Goal: Task Accomplishment & Management: Manage account settings

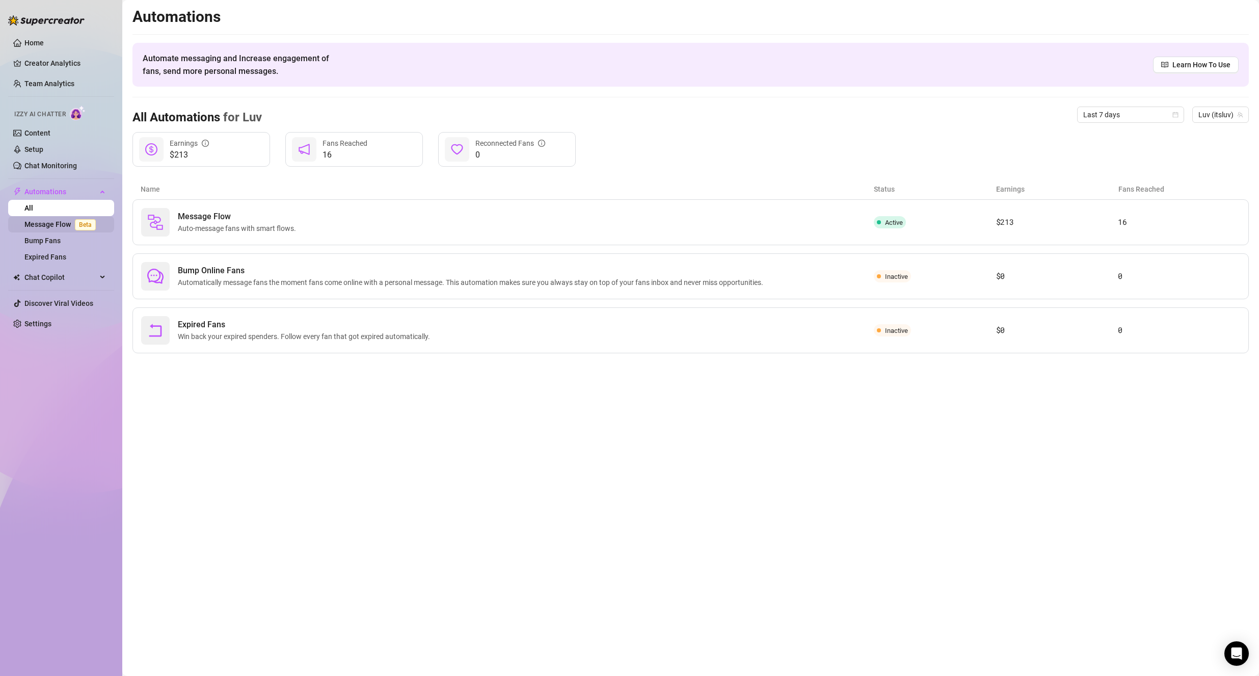
click at [48, 220] on link "Message Flow Beta" at bounding box center [61, 224] width 75 height 8
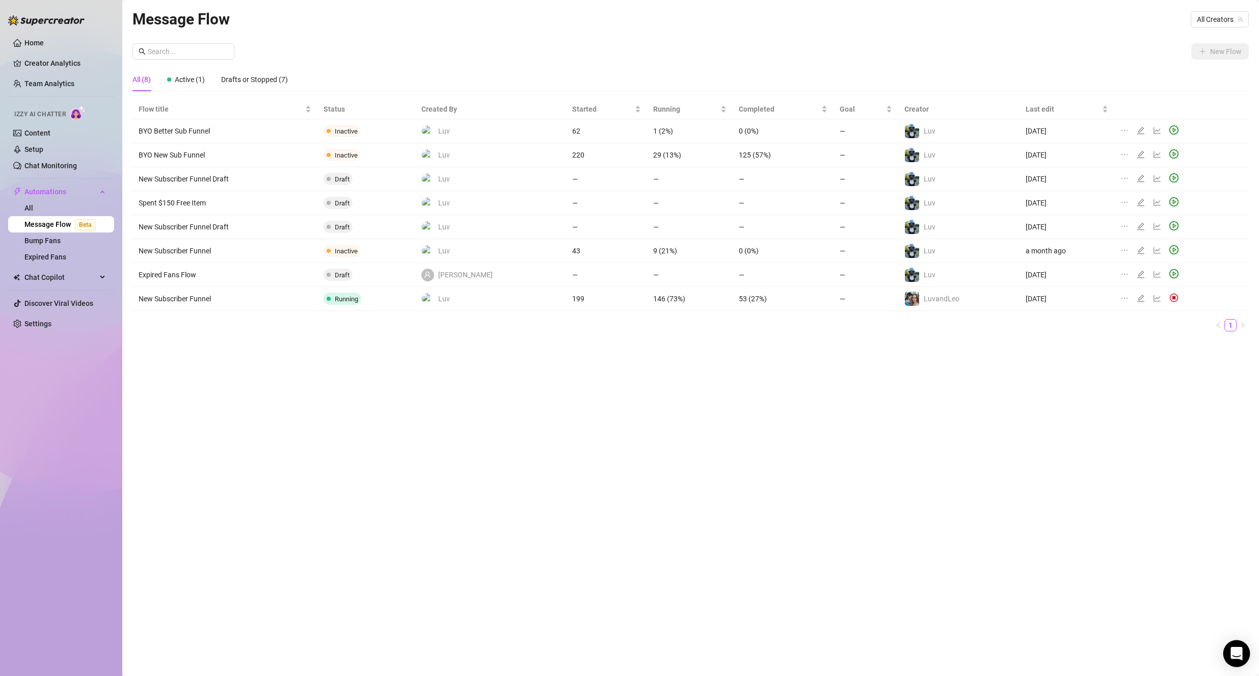
drag, startPoint x: 1231, startPoint y: 656, endPoint x: 1236, endPoint y: 659, distance: 5.5
click at [1235, 658] on div "Open Intercom Messenger" at bounding box center [1237, 653] width 27 height 27
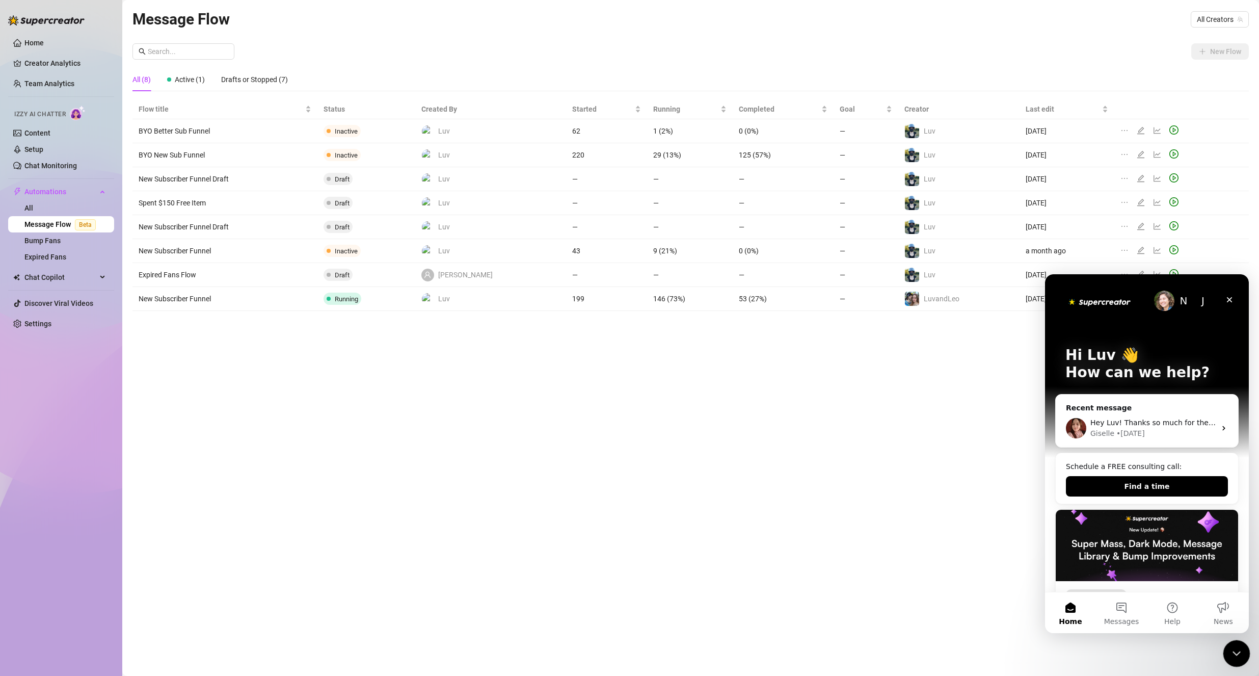
click at [1232, 653] on icon "Close Intercom Messenger" at bounding box center [1235, 652] width 12 height 12
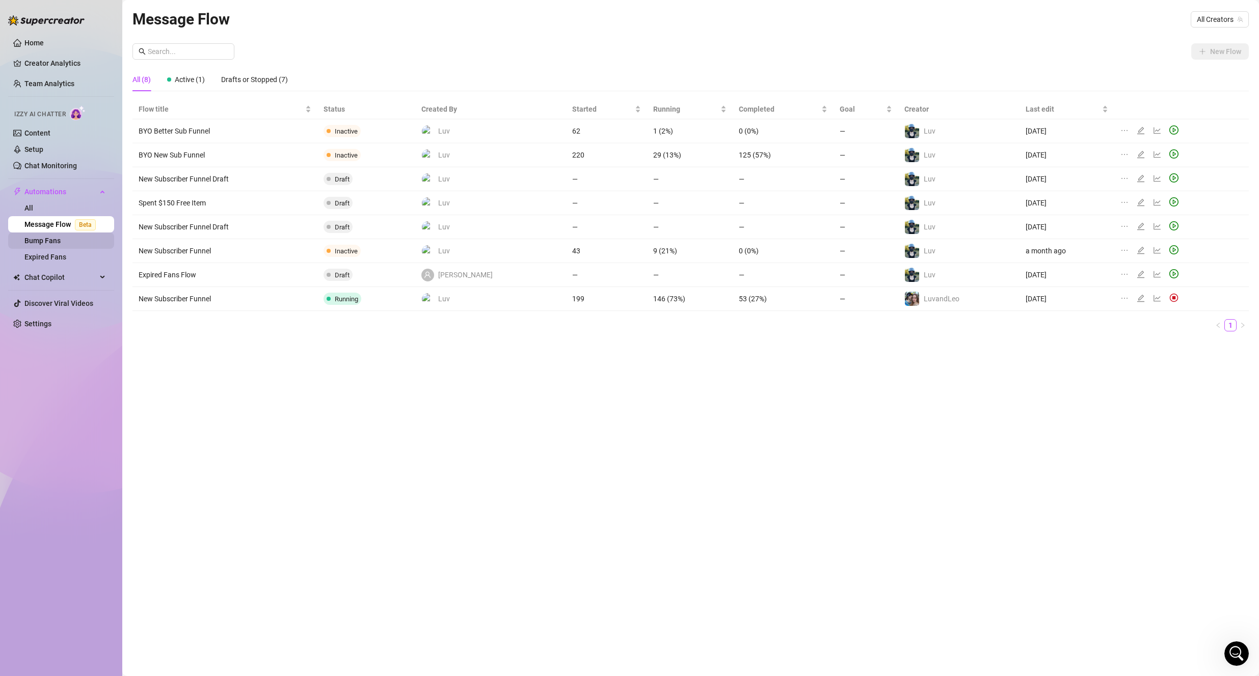
click at [31, 240] on link "Bump Fans" at bounding box center [42, 240] width 36 height 8
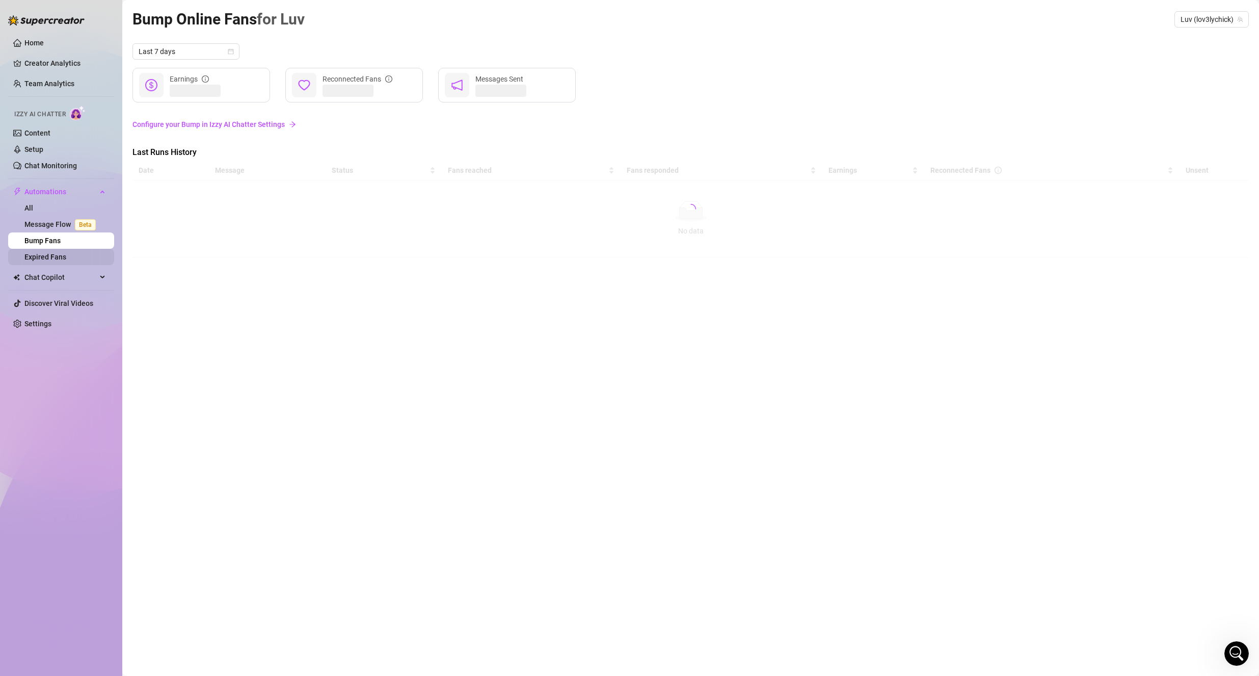
click at [47, 260] on link "Expired Fans" at bounding box center [45, 257] width 42 height 8
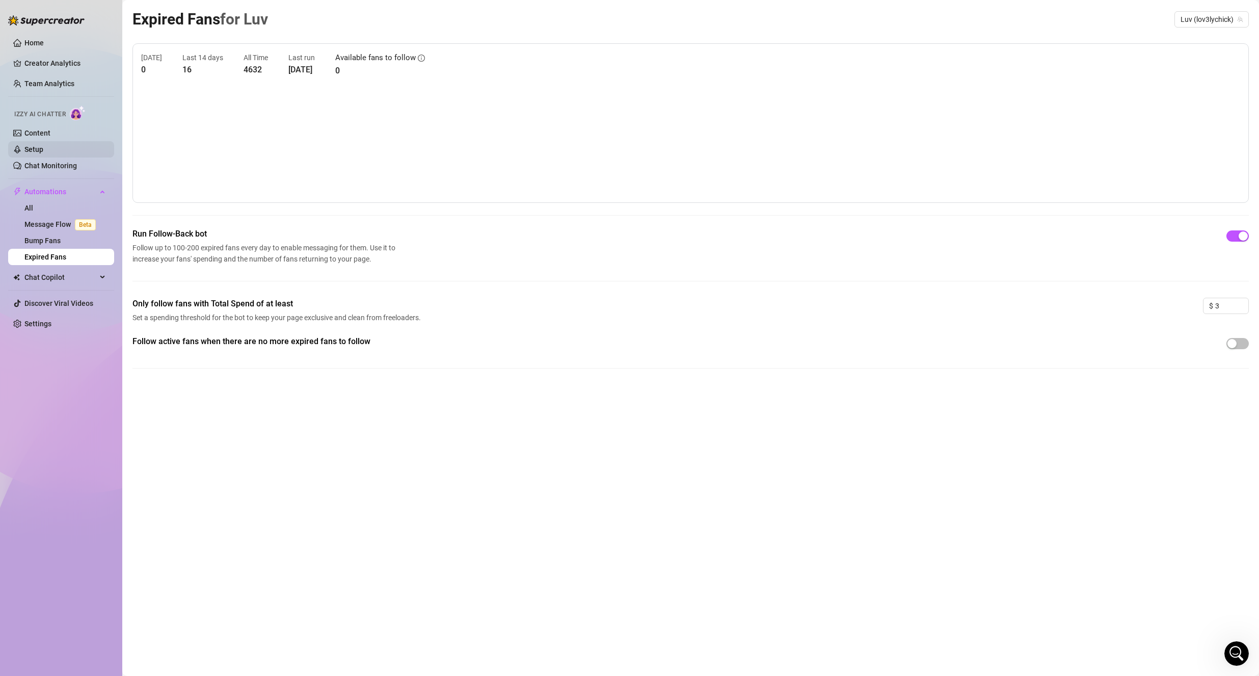
click at [43, 150] on link "Setup" at bounding box center [33, 149] width 19 height 8
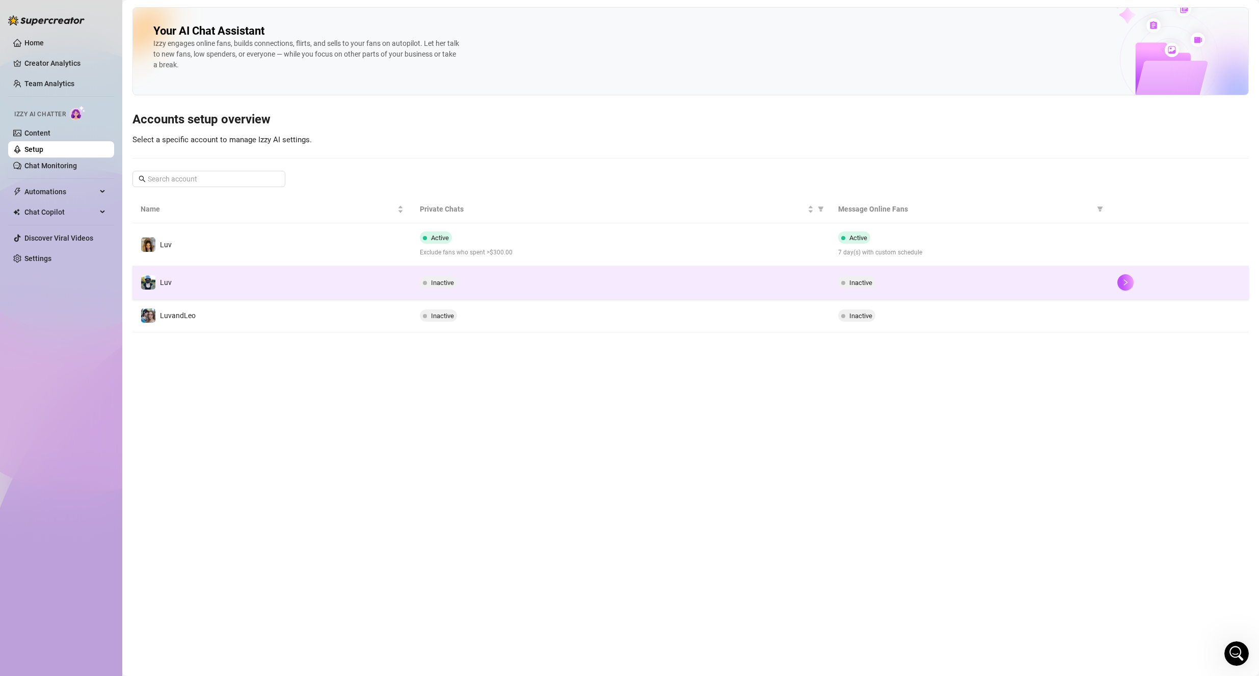
click at [334, 287] on td "Luv" at bounding box center [272, 282] width 279 height 33
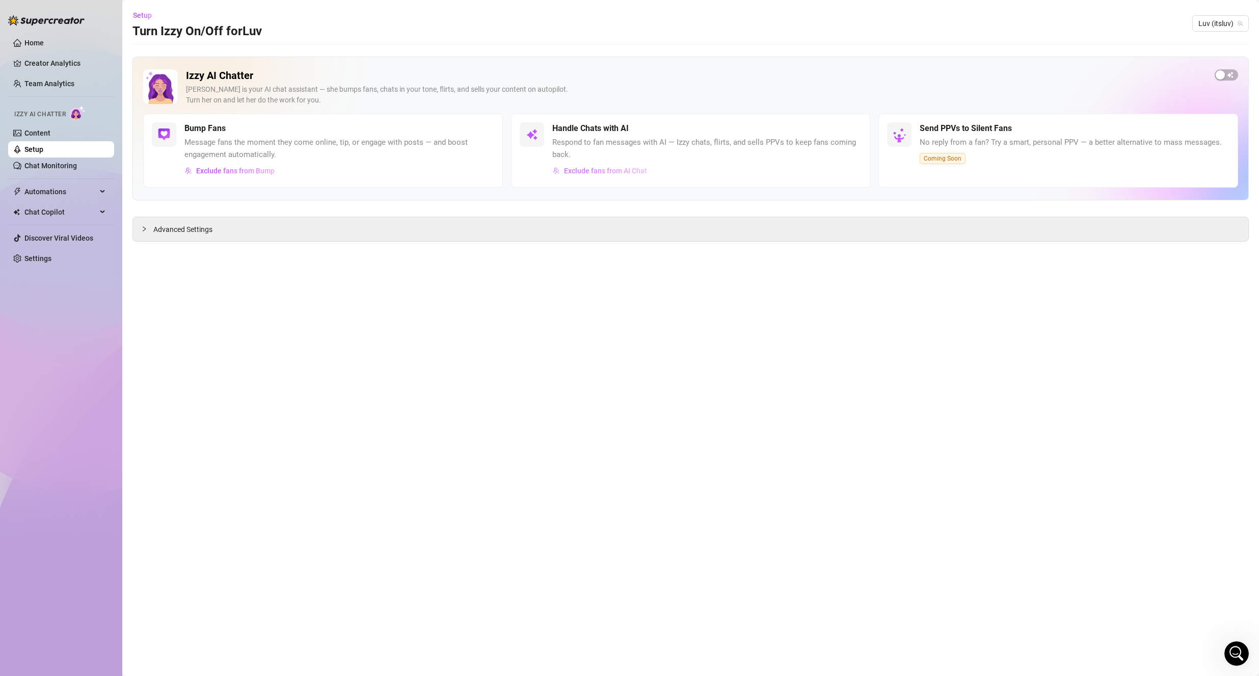
click at [605, 174] on span "Exclude fans from AI Chat" at bounding box center [605, 171] width 83 height 8
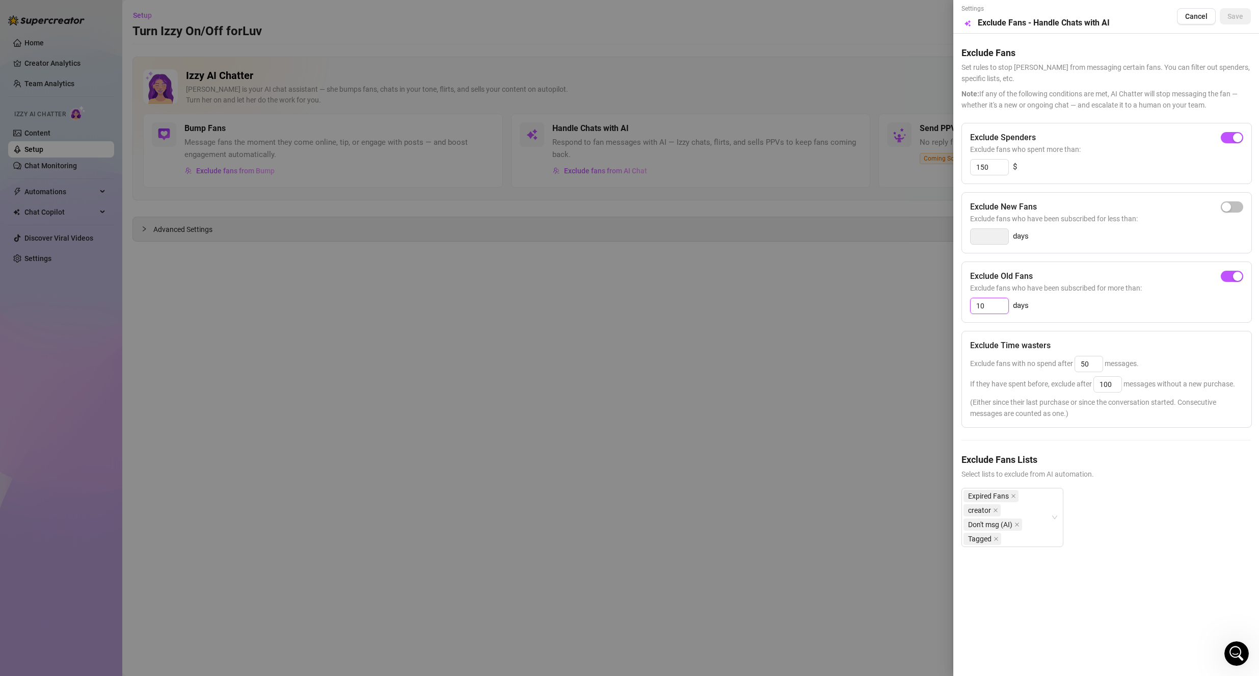
click at [990, 302] on input "10" at bounding box center [990, 305] width 38 height 15
click at [989, 303] on input "10" at bounding box center [990, 305] width 38 height 15
type input "5"
click at [1052, 312] on div "5 days" at bounding box center [1106, 306] width 273 height 16
click at [1247, 21] on button "Save" at bounding box center [1235, 16] width 31 height 16
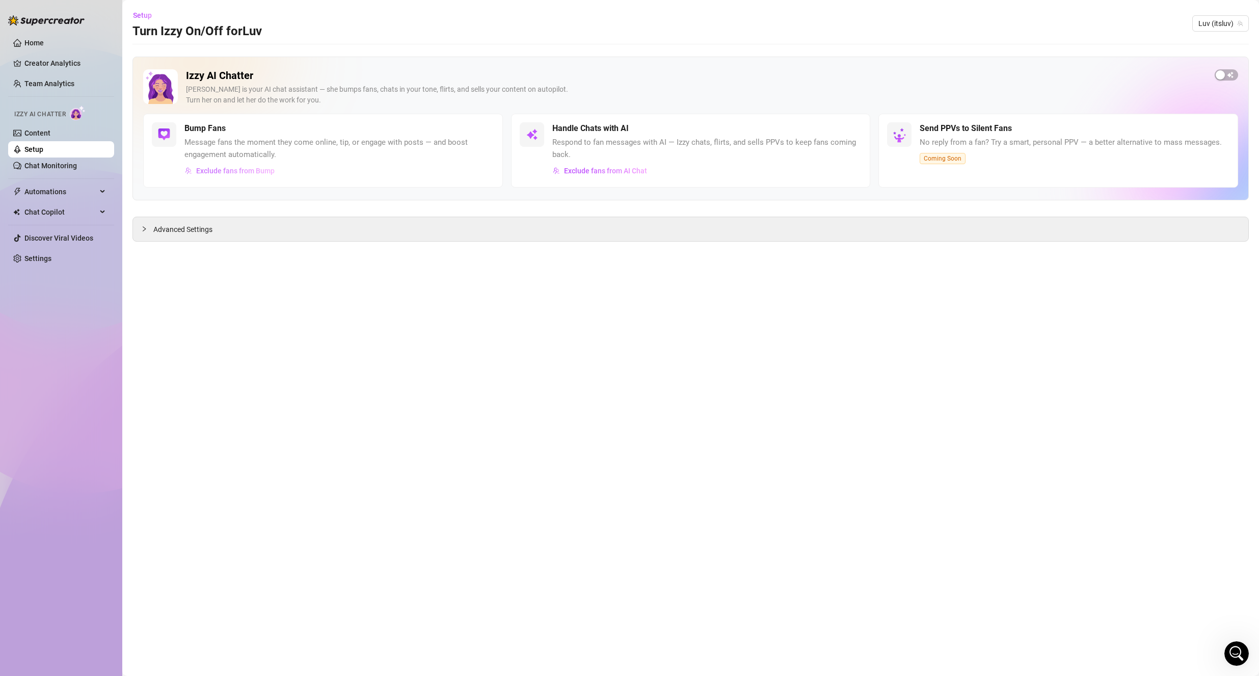
click at [265, 170] on span "Exclude fans from Bump" at bounding box center [235, 171] width 78 height 8
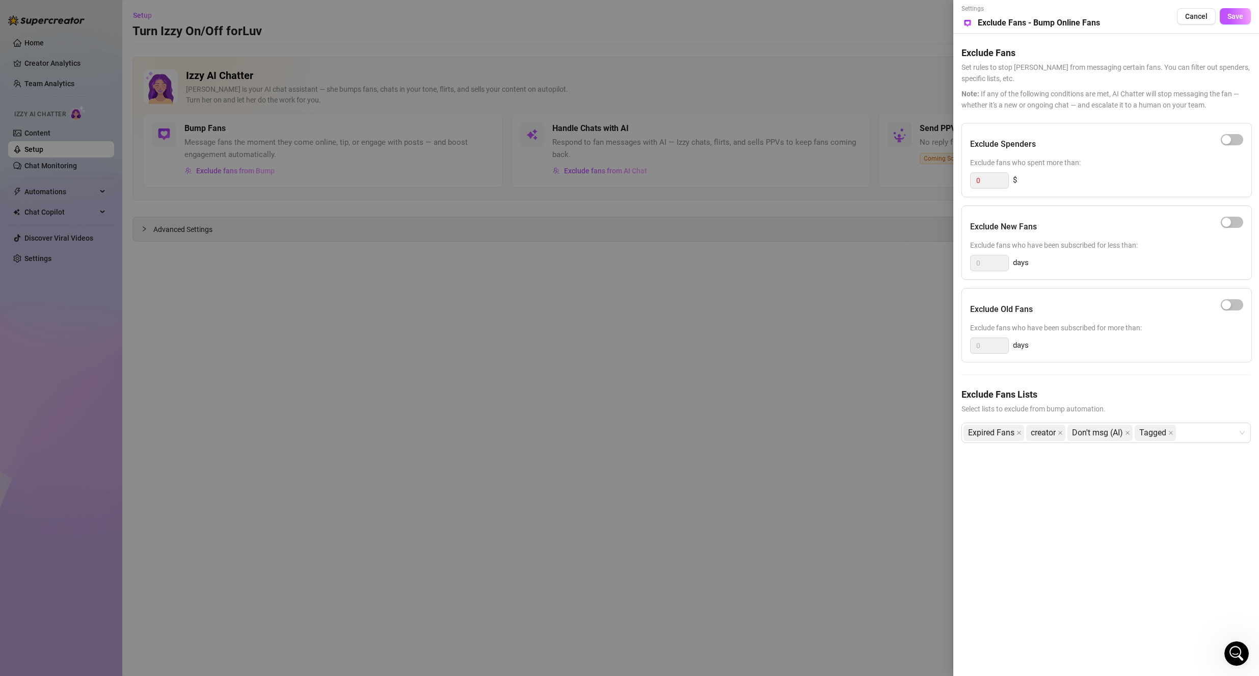
drag, startPoint x: 1232, startPoint y: 305, endPoint x: 1205, endPoint y: 309, distance: 27.9
click at [1228, 304] on button "button" at bounding box center [1232, 304] width 22 height 11
click at [992, 346] on input "0" at bounding box center [990, 345] width 38 height 15
click at [993, 347] on input "0" at bounding box center [990, 345] width 38 height 15
click at [985, 345] on input "0" at bounding box center [990, 345] width 38 height 15
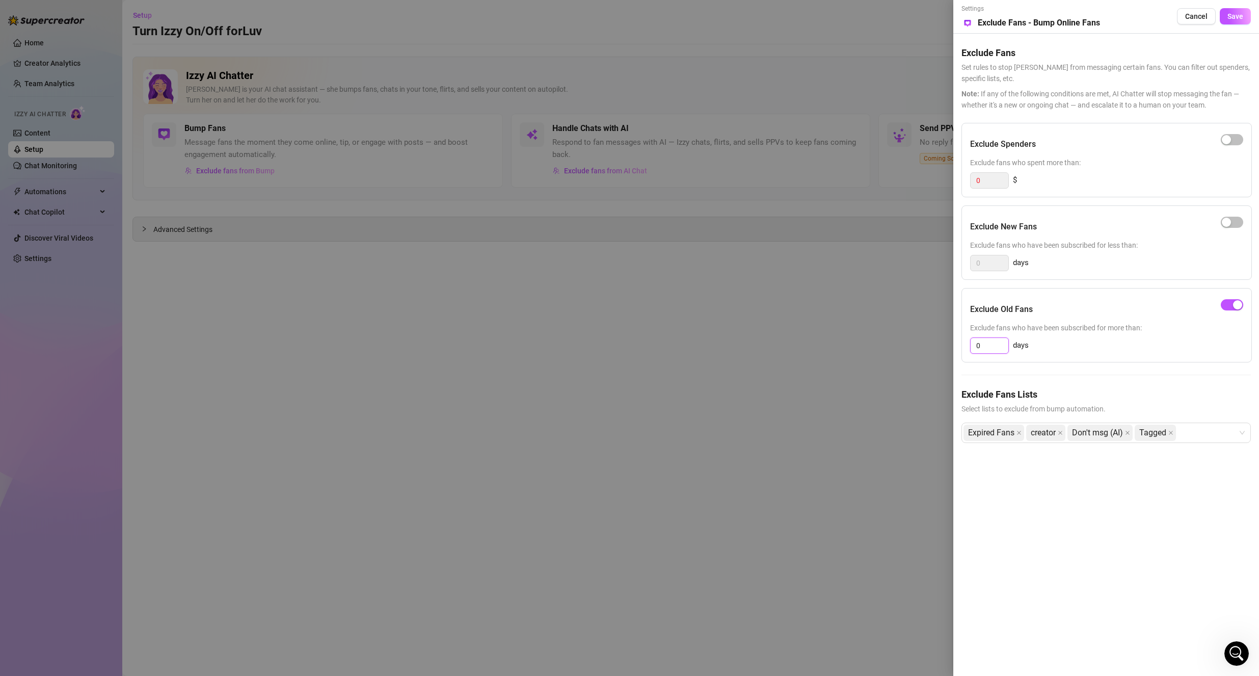
click at [985, 345] on input "0" at bounding box center [990, 345] width 38 height 15
click at [981, 345] on input "0" at bounding box center [990, 345] width 38 height 15
type input "5"
click at [1062, 353] on div "5 days" at bounding box center [1106, 345] width 273 height 16
click at [1231, 19] on span "Save" at bounding box center [1236, 16] width 16 height 8
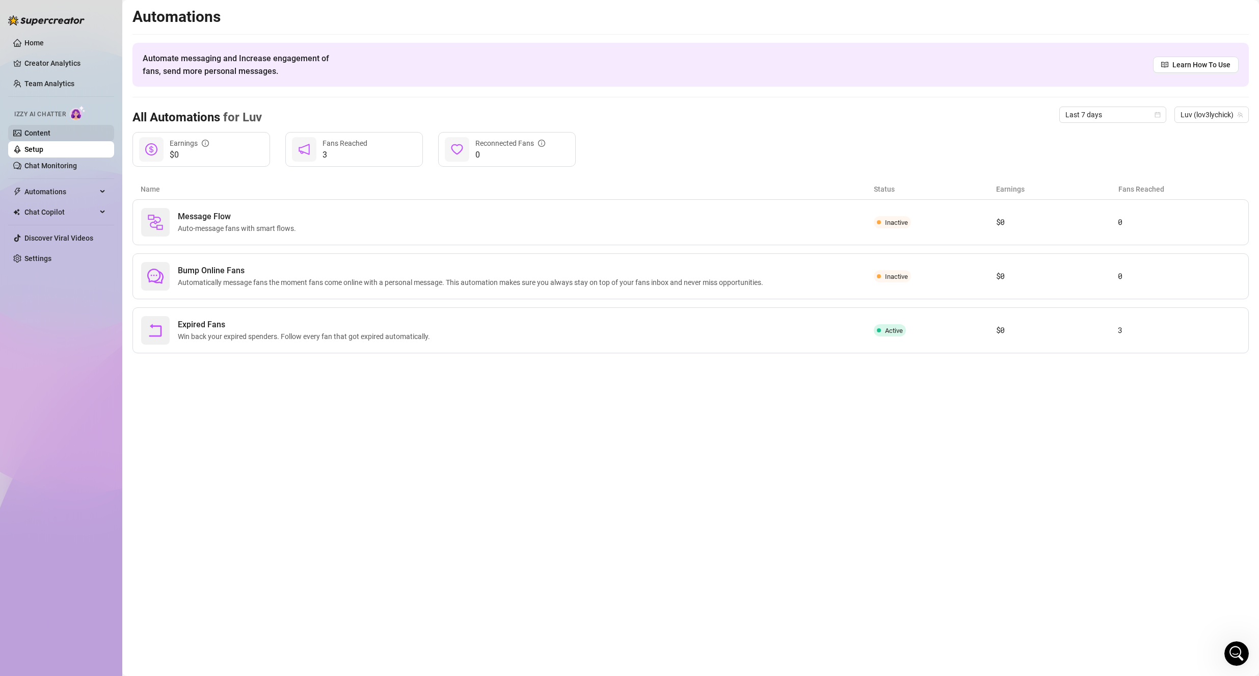
click at [50, 136] on link "Content" at bounding box center [37, 133] width 26 height 8
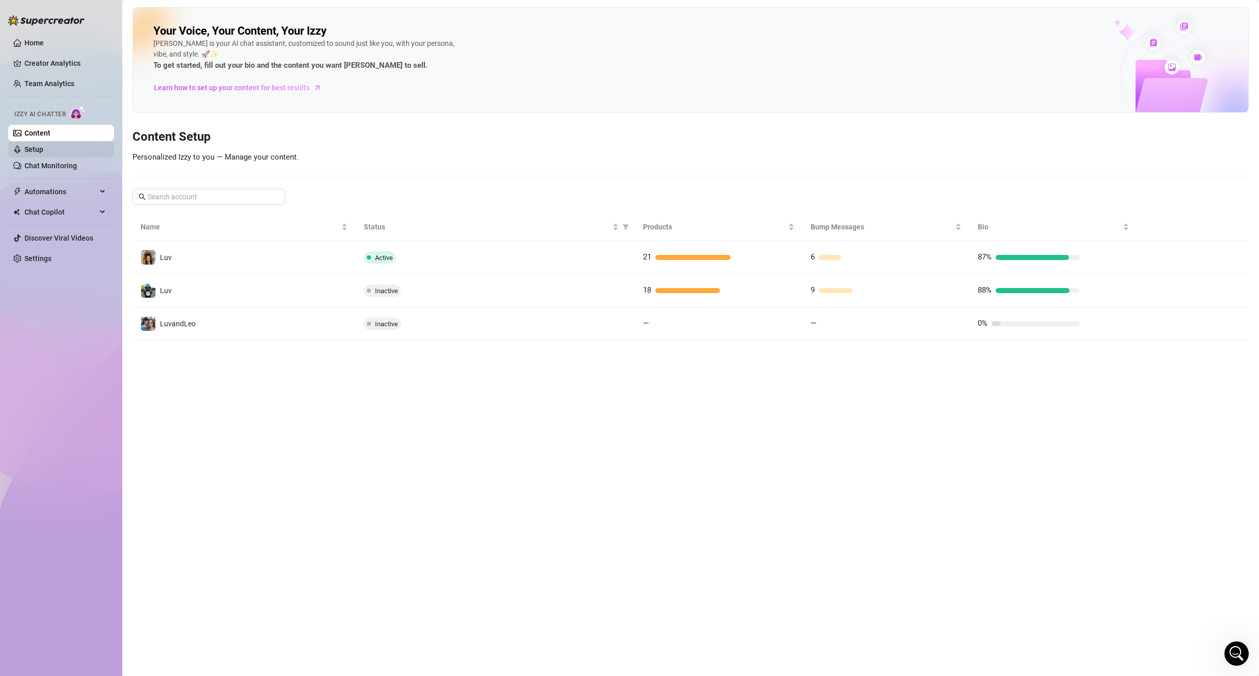
click at [30, 149] on link "Setup" at bounding box center [33, 149] width 19 height 8
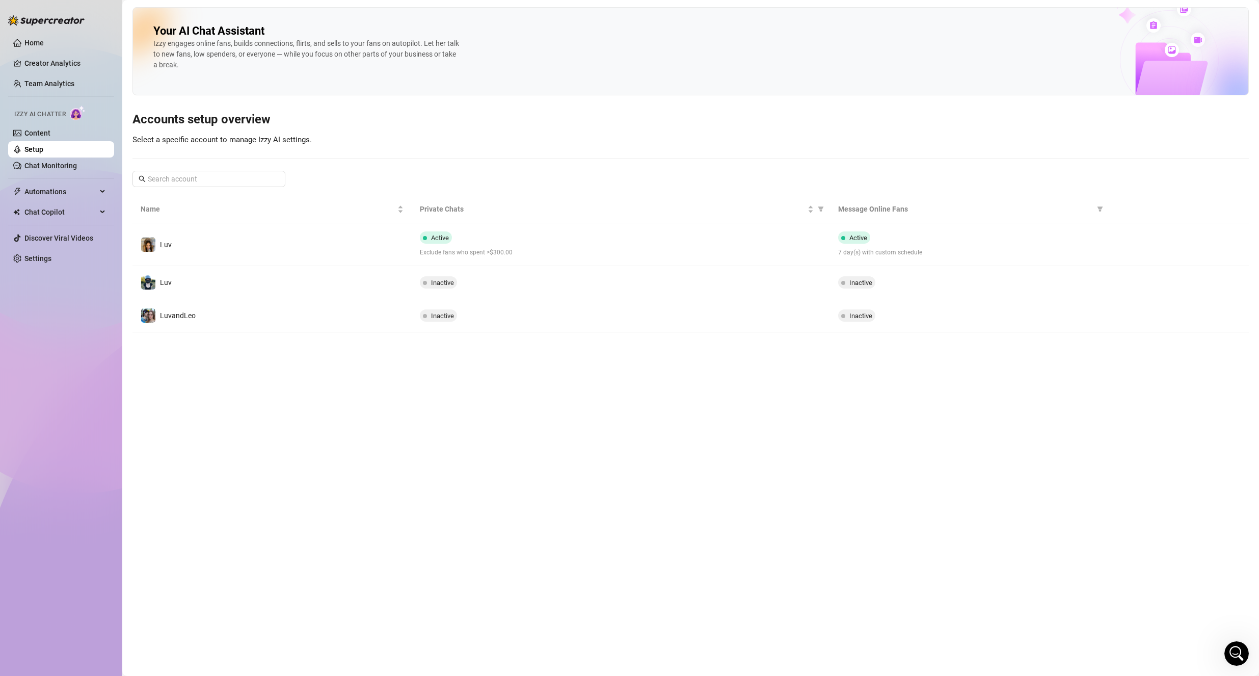
click at [246, 255] on td "Luv" at bounding box center [272, 244] width 279 height 43
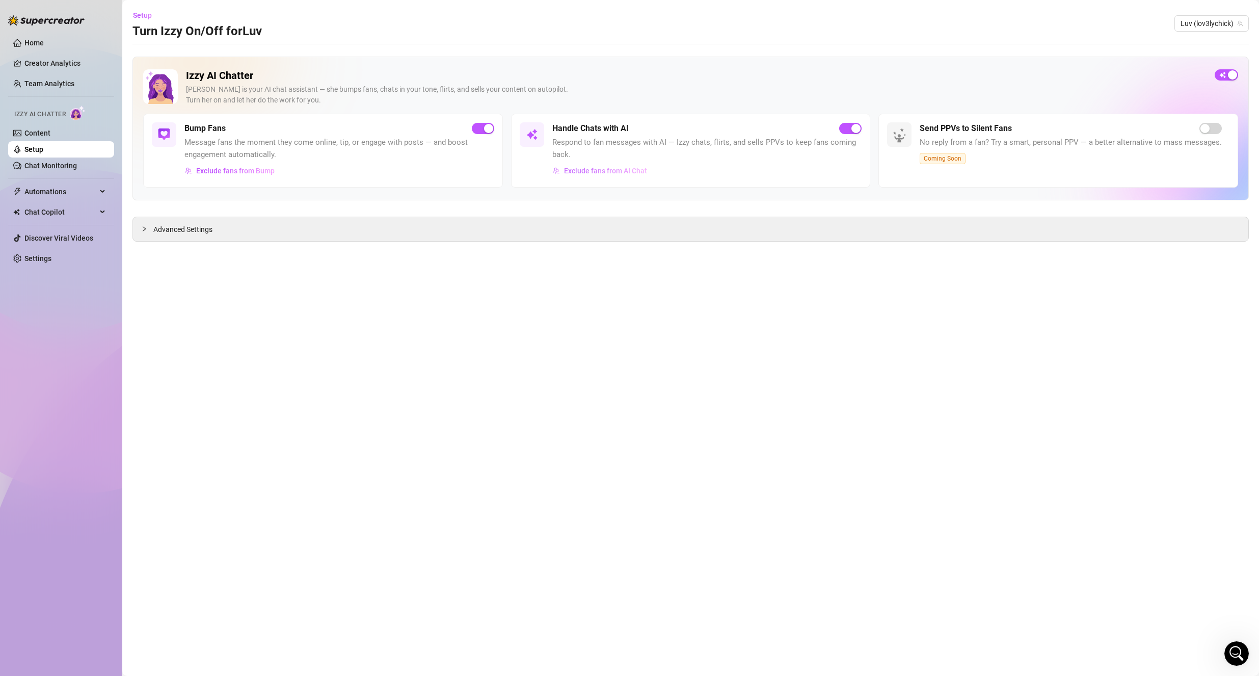
click at [576, 174] on span "Exclude fans from AI Chat" at bounding box center [605, 171] width 83 height 8
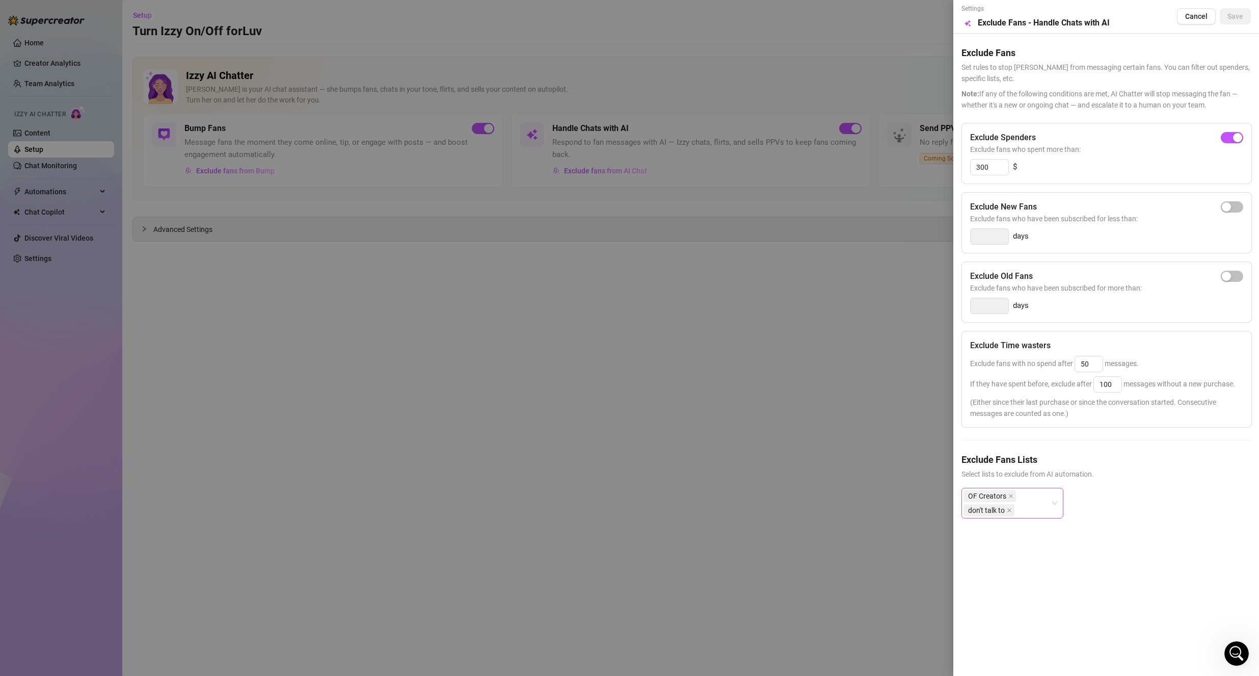
click at [1040, 498] on div "OF Creators don't talk to" at bounding box center [1007, 503] width 87 height 29
drag, startPoint x: 1077, startPoint y: 455, endPoint x: 1067, endPoint y: 443, distance: 15.2
click at [1067, 446] on div "Exclude Spenders Exclude fans who spent more than: 300 $ Exclude New Fans Exclu…" at bounding box center [1106, 329] width 289 height 412
drag, startPoint x: 1192, startPoint y: 13, endPoint x: 1178, endPoint y: 17, distance: 14.4
click at [1192, 13] on span "Cancel" at bounding box center [1196, 16] width 22 height 8
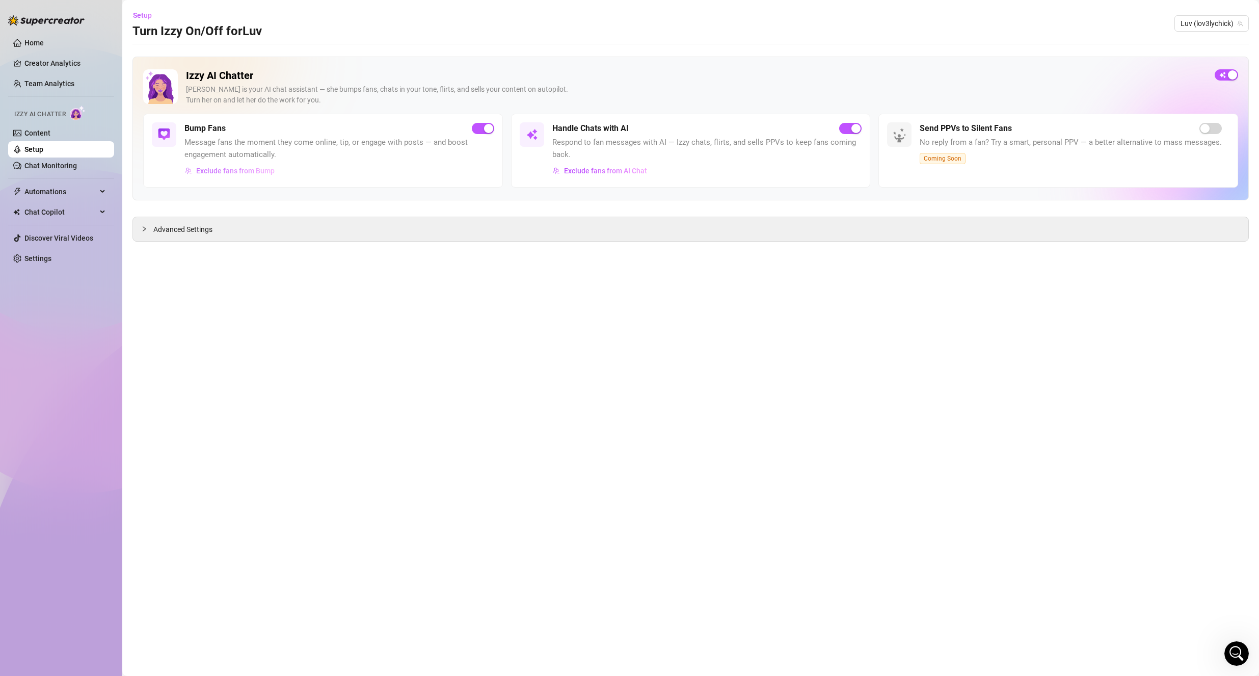
click at [209, 173] on span "Exclude fans from Bump" at bounding box center [235, 171] width 78 height 8
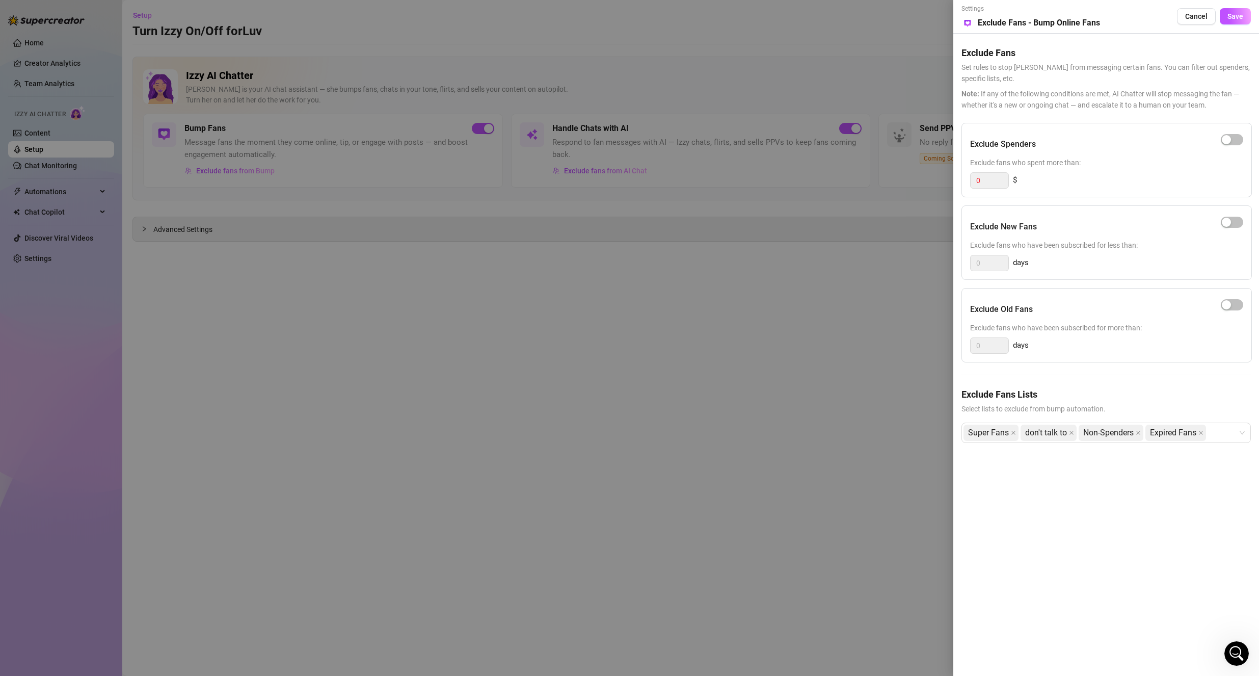
click at [265, 161] on div at bounding box center [629, 338] width 1259 height 676
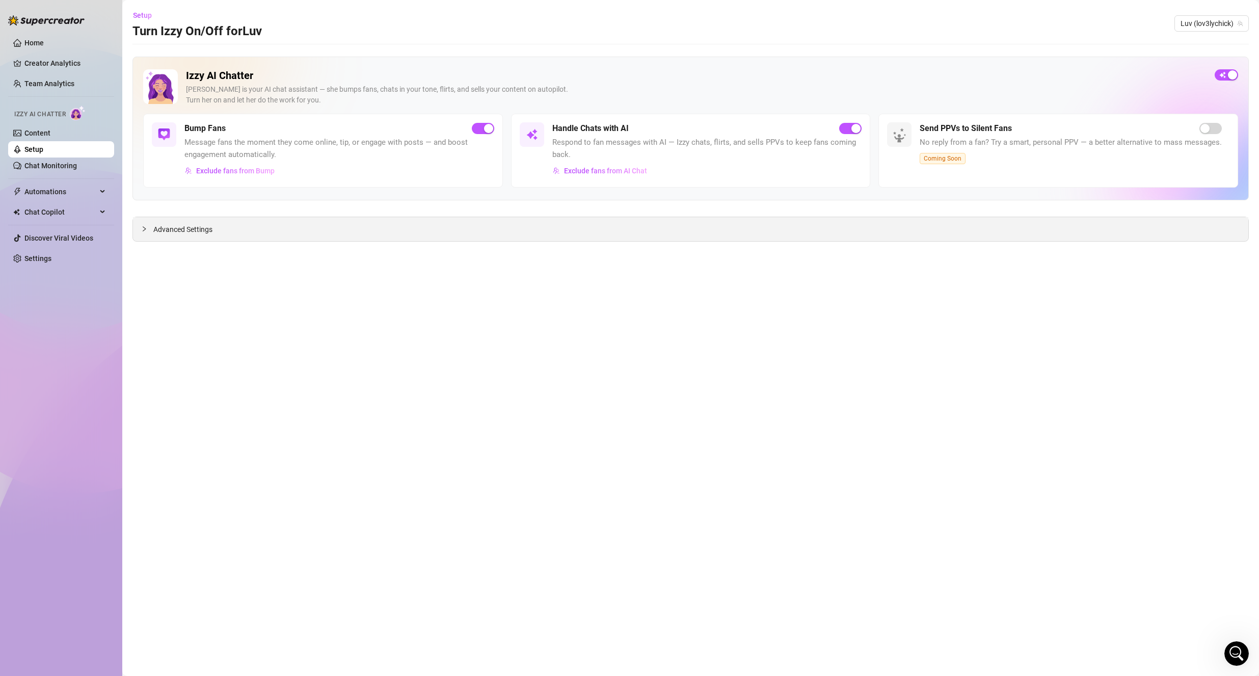
click at [205, 232] on span "Advanced Settings" at bounding box center [182, 229] width 59 height 11
